Goal: Task Accomplishment & Management: Manage account settings

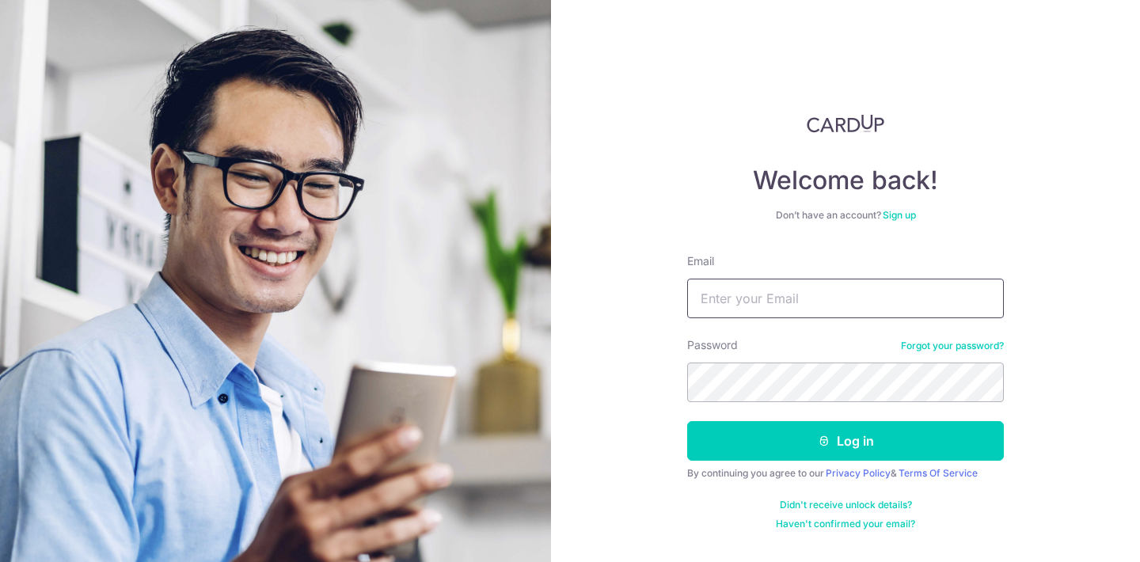
type input "[EMAIL_ADDRESS][DOMAIN_NAME]"
click at [846, 441] on button "Log in" at bounding box center [845, 441] width 317 height 40
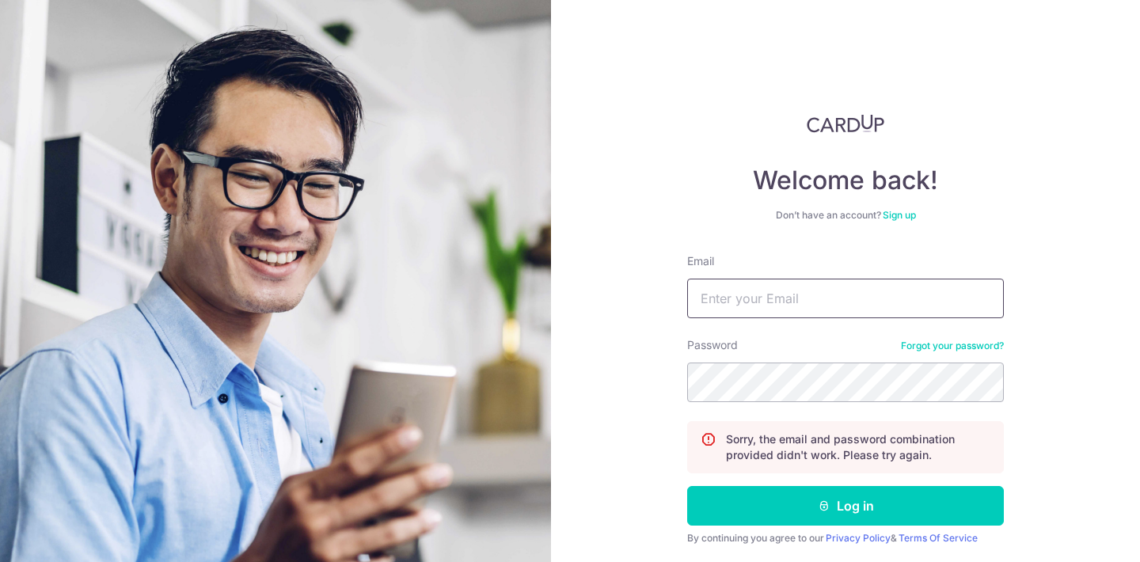
paste input "[EMAIL_ADDRESS][DOMAIN_NAME]"
type input "[EMAIL_ADDRESS][DOMAIN_NAME]"
click at [846, 506] on button "Log in" at bounding box center [845, 506] width 317 height 40
paste input "[EMAIL_ADDRESS][DOMAIN_NAME]"
type input "[EMAIL_ADDRESS][DOMAIN_NAME]"
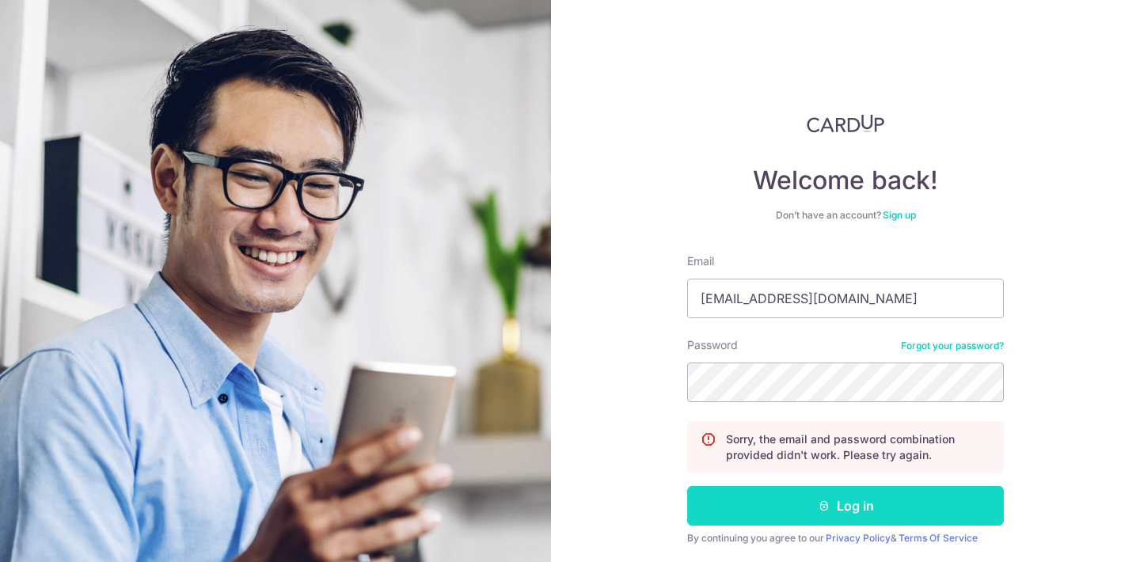
click at [898, 515] on button "Log in" at bounding box center [845, 506] width 317 height 40
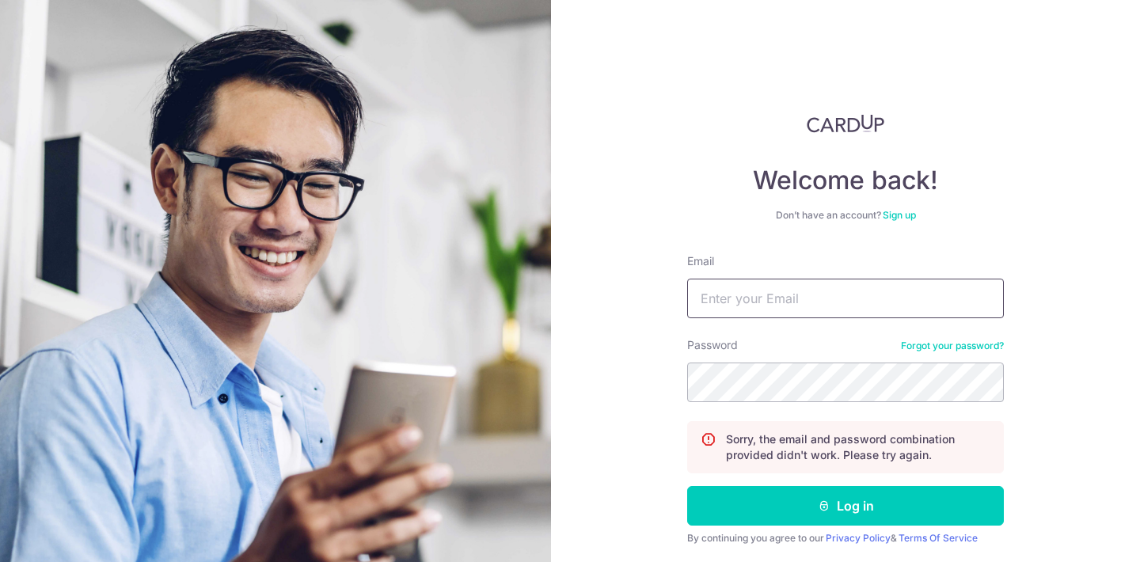
paste input "[EMAIL_ADDRESS][DOMAIN_NAME]"
type input "[EMAIL_ADDRESS][DOMAIN_NAME]"
click at [846, 506] on button "Log in" at bounding box center [845, 506] width 317 height 40
type input "shades0f_black@hotmail.com"
click at [940, 348] on link "Forgot your password?" at bounding box center [952, 346] width 103 height 13
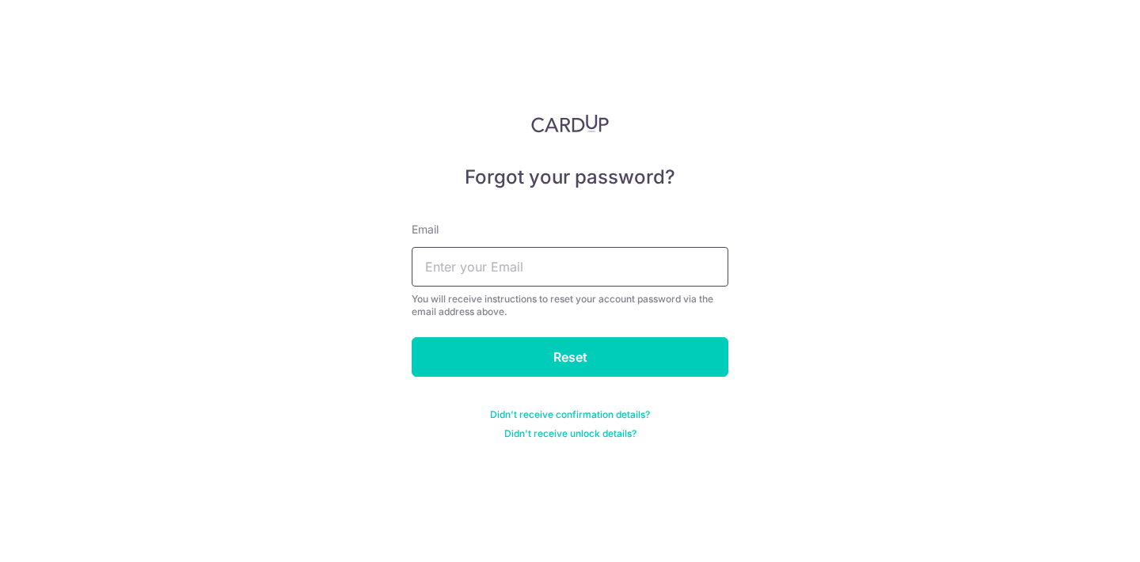
click at [530, 276] on input "text" at bounding box center [570, 267] width 317 height 40
paste input "[EMAIL_ADDRESS][DOMAIN_NAME]"
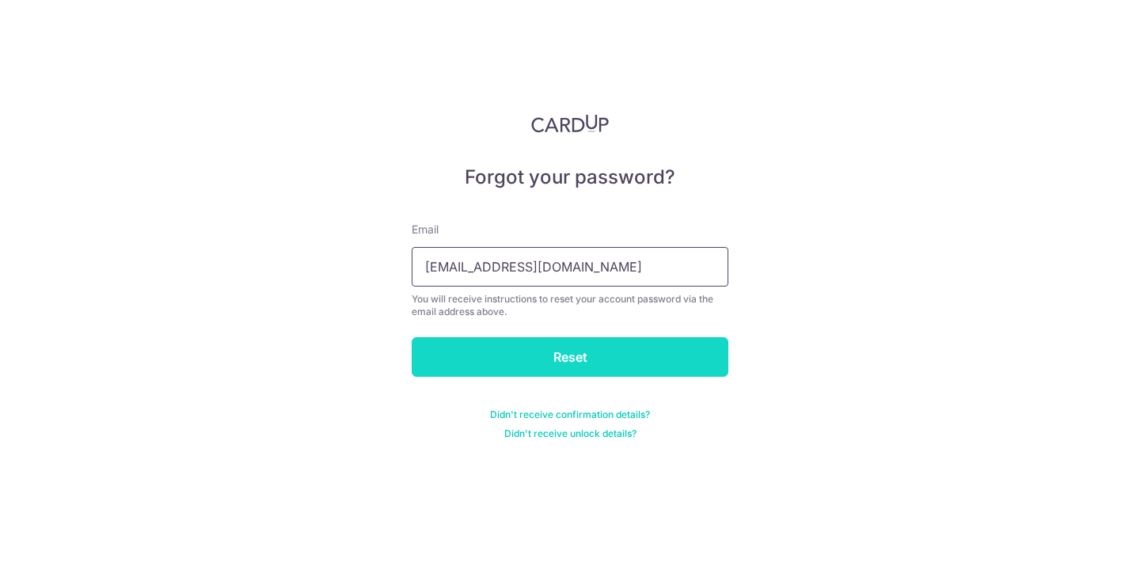
type input "[EMAIL_ADDRESS][DOMAIN_NAME]"
click at [663, 366] on input "Reset" at bounding box center [570, 357] width 317 height 40
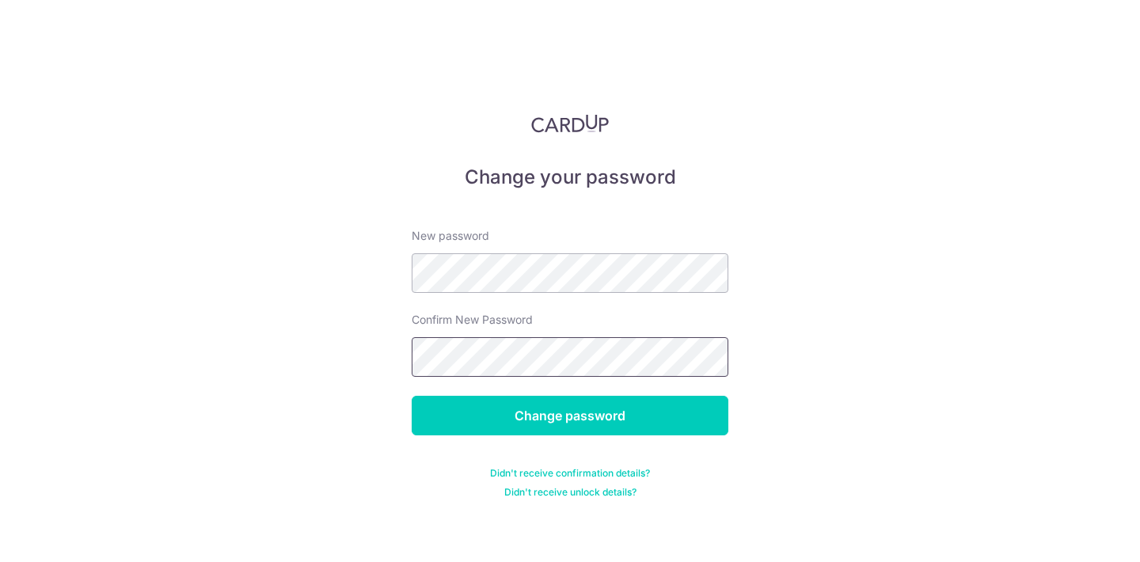
click at [570, 416] on input "Change password" at bounding box center [570, 416] width 317 height 40
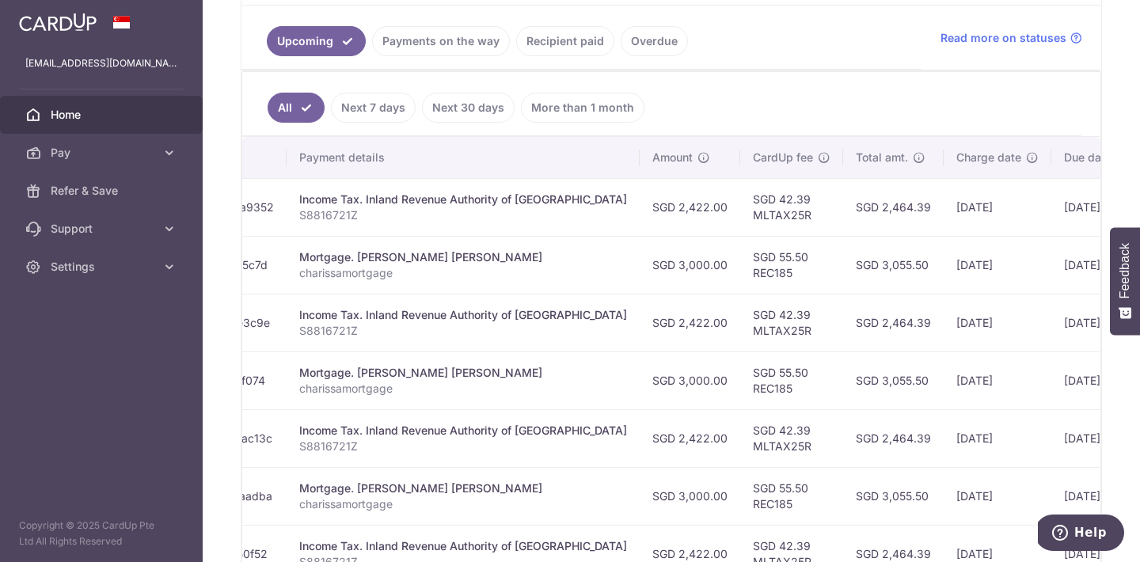
scroll to position [0, 363]
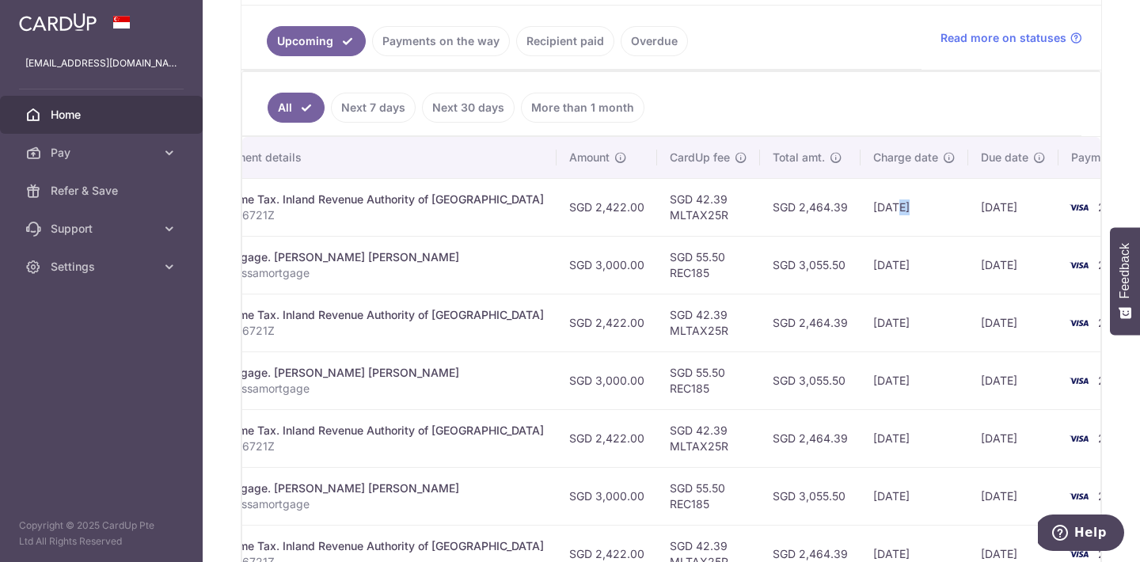
drag, startPoint x: 836, startPoint y: 209, endPoint x: 849, endPoint y: 209, distance: 12.7
click at [861, 209] on td "[DATE]" at bounding box center [915, 207] width 108 height 58
drag, startPoint x: 534, startPoint y: 206, endPoint x: 596, endPoint y: 205, distance: 62.6
click at [596, 205] on td "SGD 2,422.00" at bounding box center [607, 207] width 101 height 58
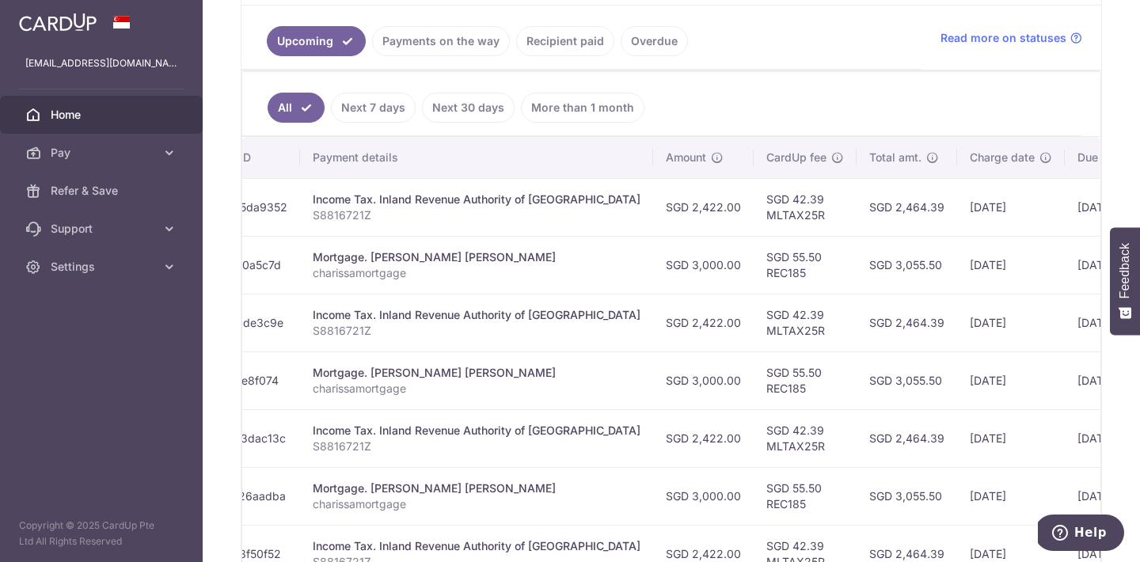
scroll to position [0, 248]
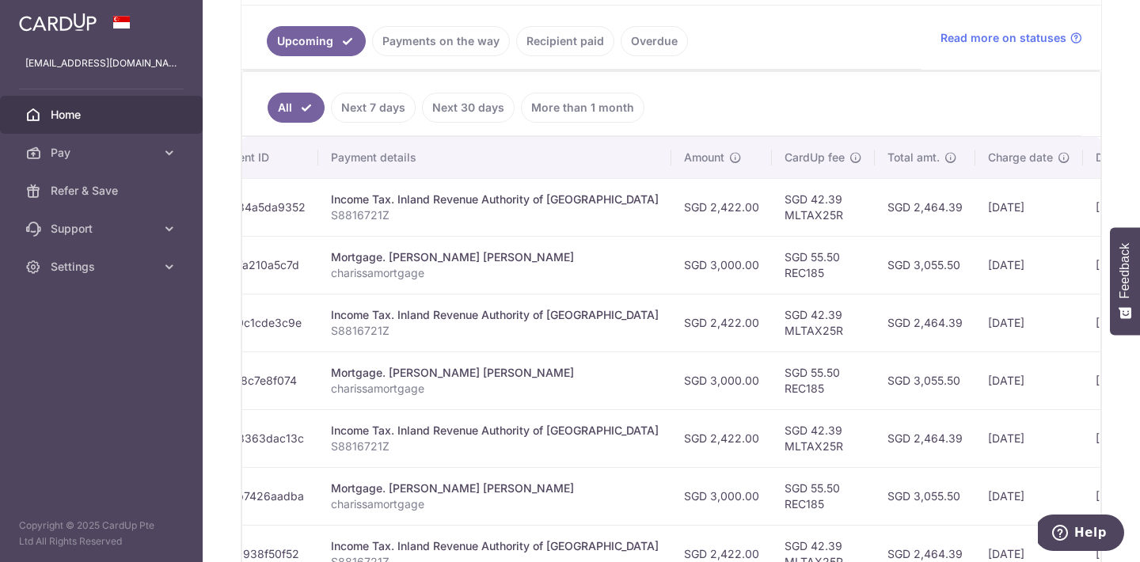
click at [362, 215] on p "S8816721Z" at bounding box center [495, 215] width 328 height 16
drag, startPoint x: 759, startPoint y: 199, endPoint x: 786, endPoint y: 202, distance: 27.1
click at [786, 202] on td "SGD 42.39 MLTAX25R" at bounding box center [823, 207] width 103 height 58
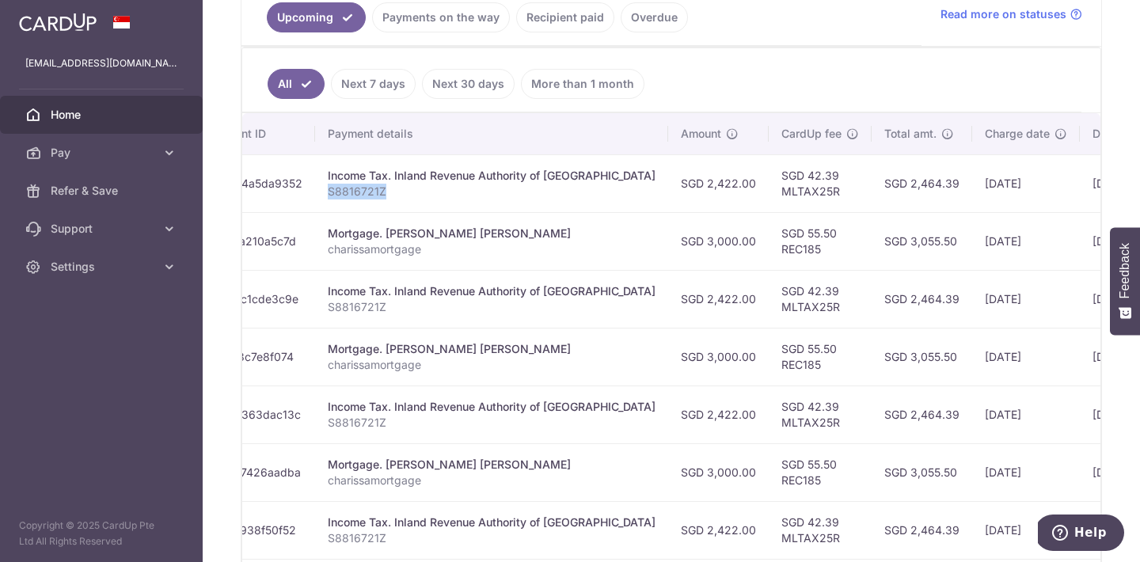
scroll to position [377, 0]
click at [409, 244] on p "charissamortgage" at bounding box center [492, 249] width 328 height 16
click at [355, 196] on p "S8816721Z" at bounding box center [492, 191] width 328 height 16
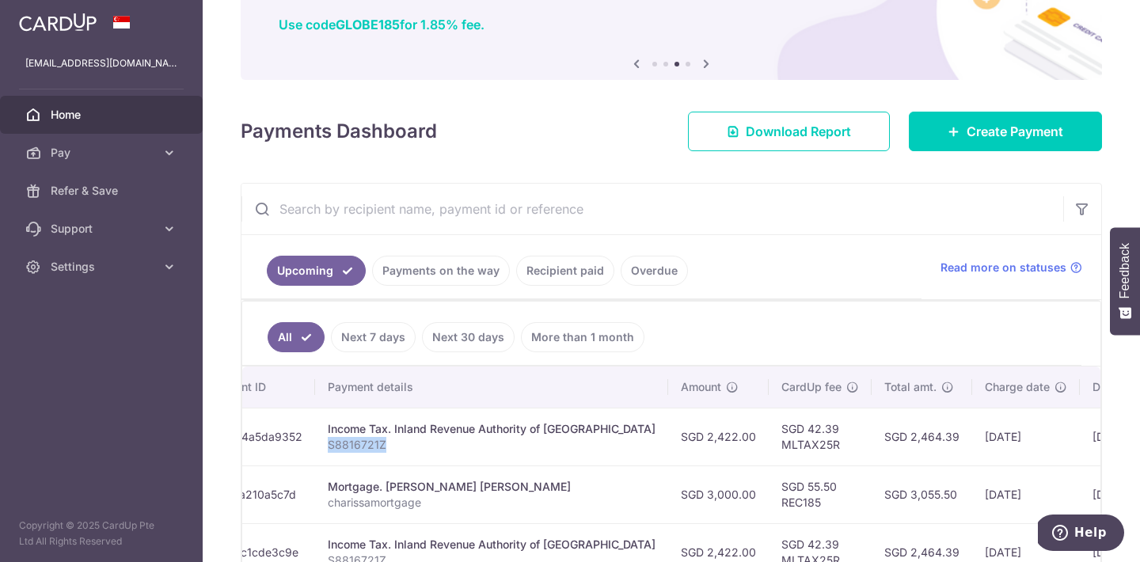
scroll to position [100, 0]
